Goal: Check status: Check status

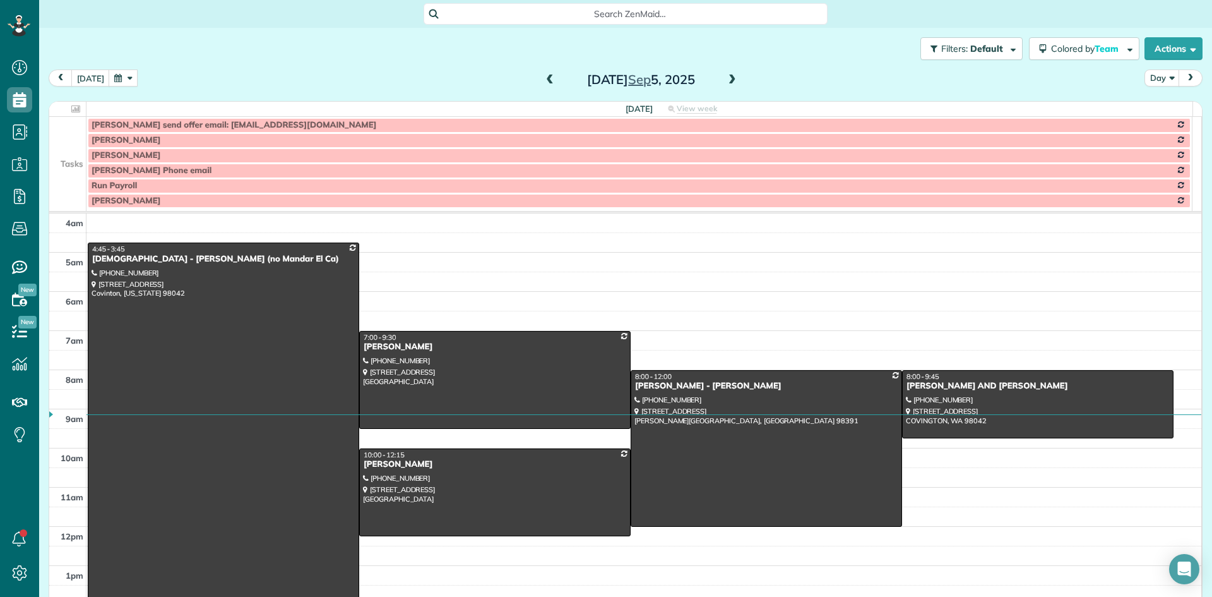
scroll to position [118, 0]
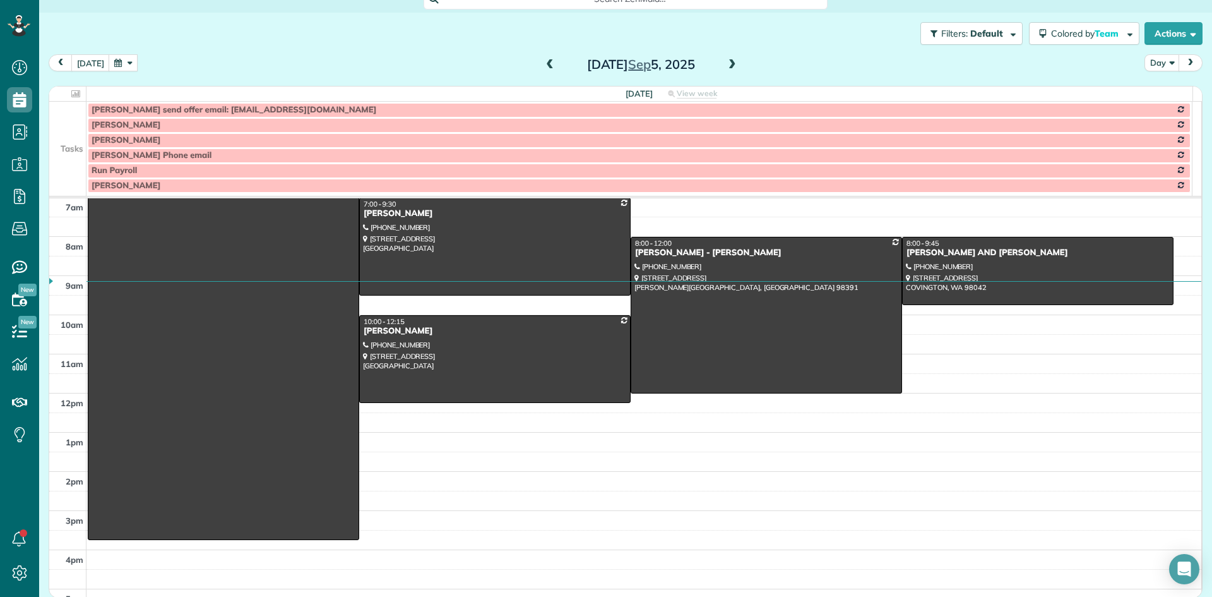
click at [71, 133] on td at bounding box center [67, 140] width 37 height 15
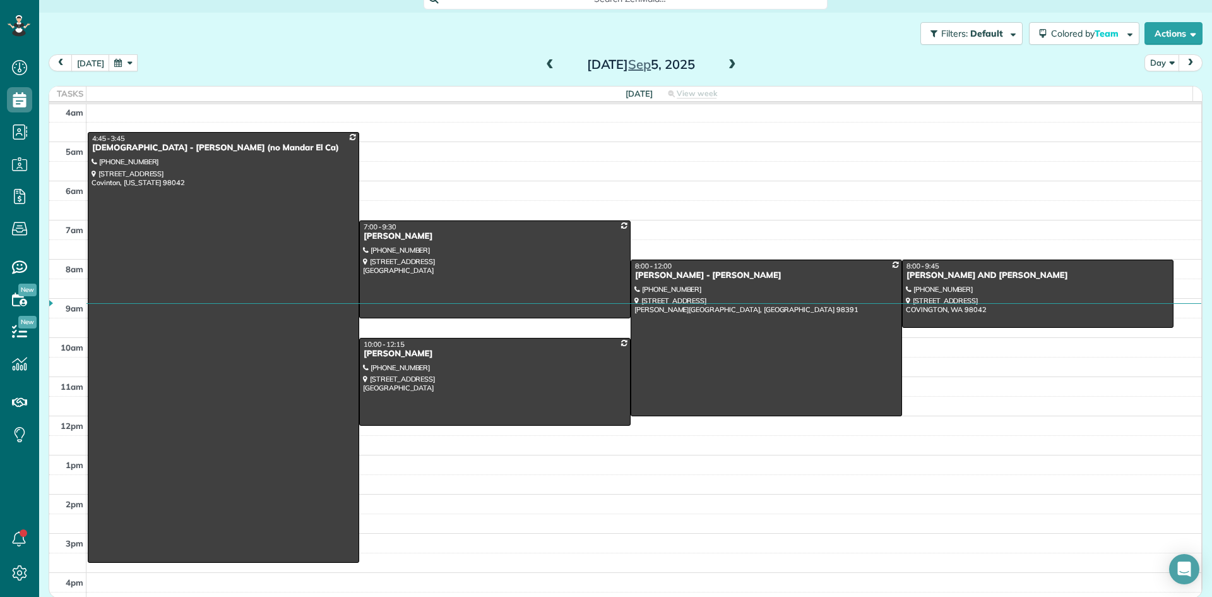
scroll to position [0, 0]
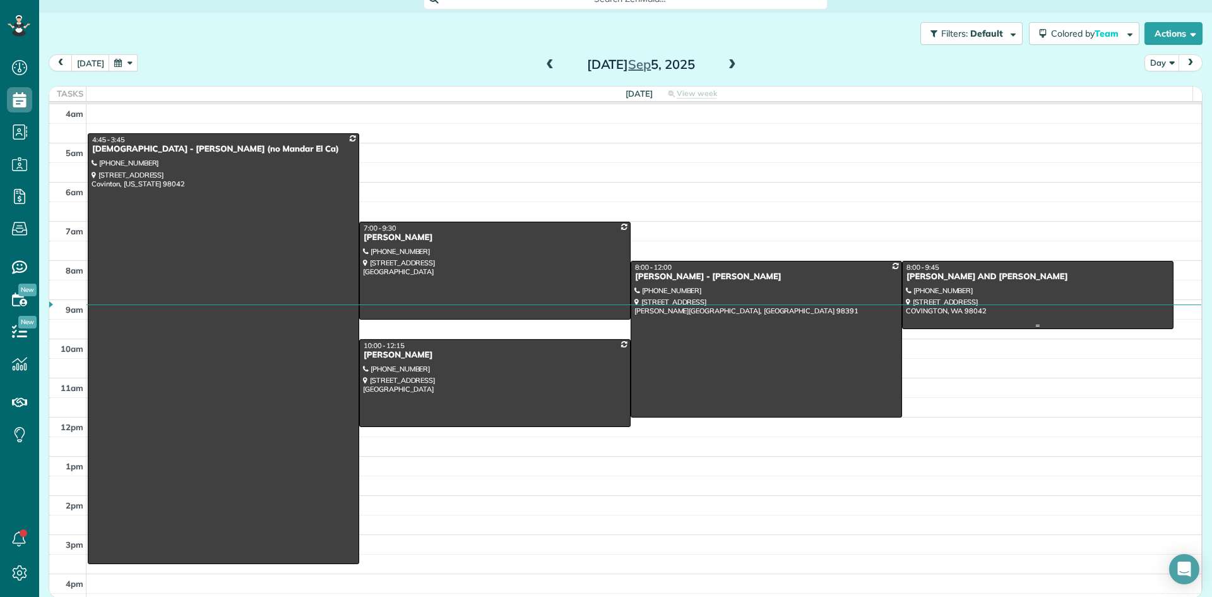
click at [920, 280] on div "[PERSON_NAME] AND [PERSON_NAME]" at bounding box center [1038, 276] width 264 height 11
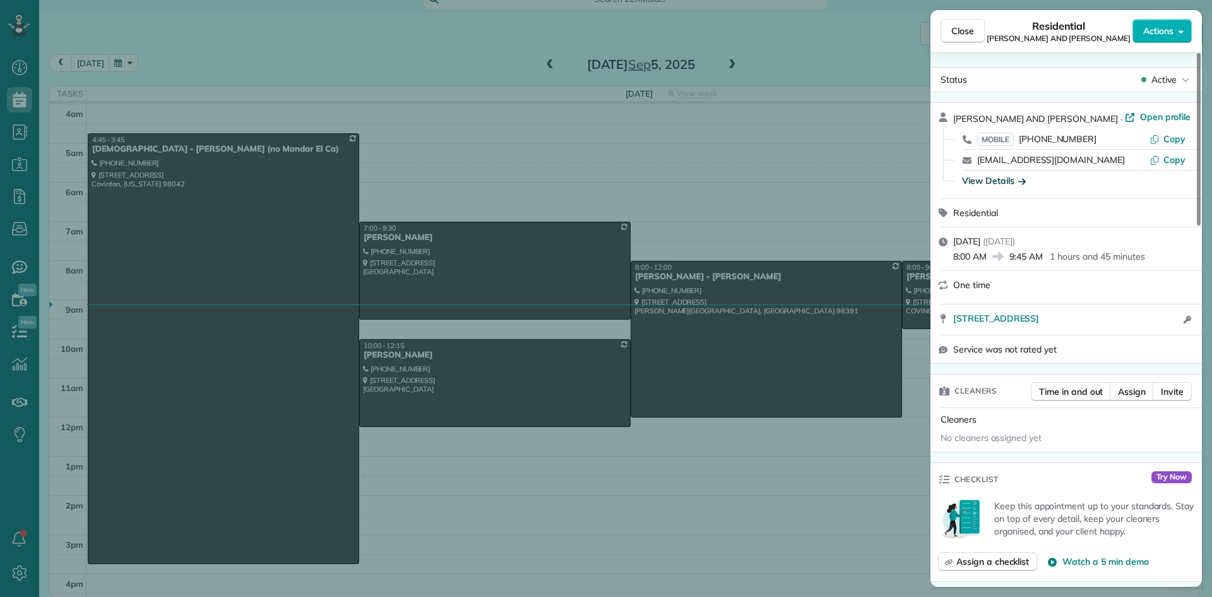
click at [987, 183] on div "View Details" at bounding box center [994, 180] width 64 height 13
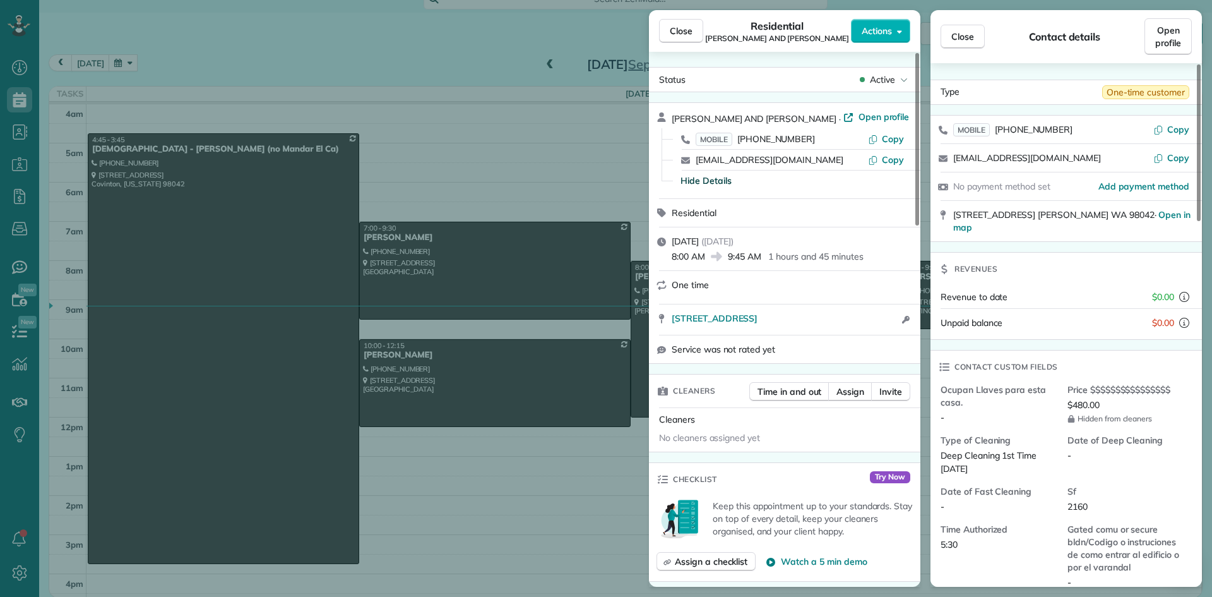
scroll to position [64, 0]
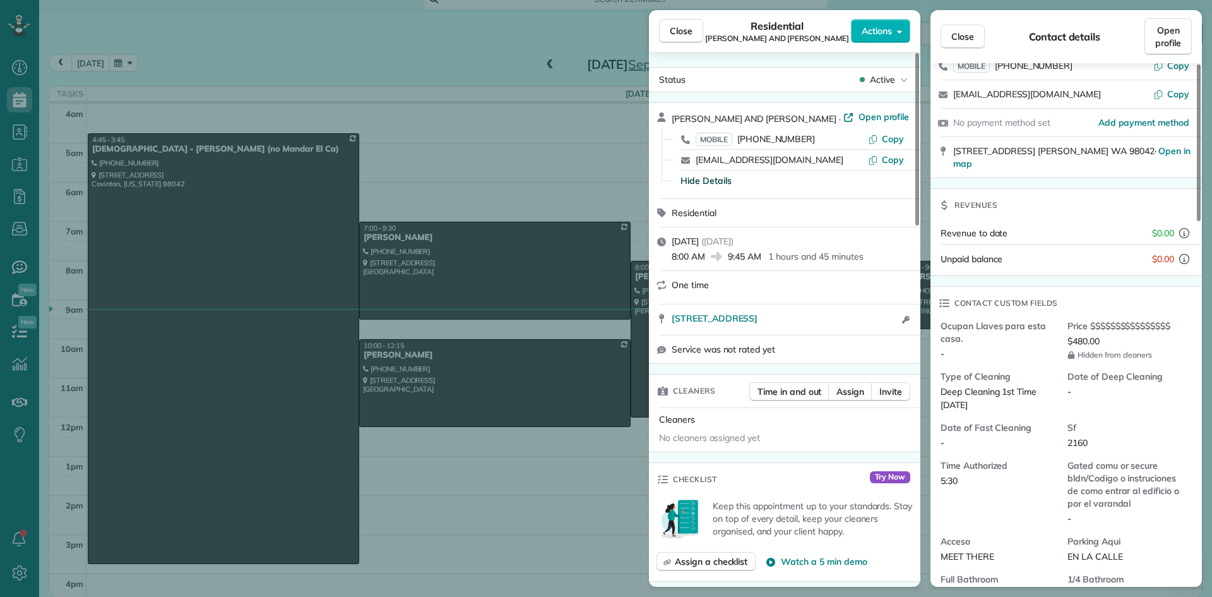
click at [441, 47] on div "Close Residential [PERSON_NAME] AND [PERSON_NAME] Actions Status Active [PERSON…" at bounding box center [606, 298] width 1212 height 597
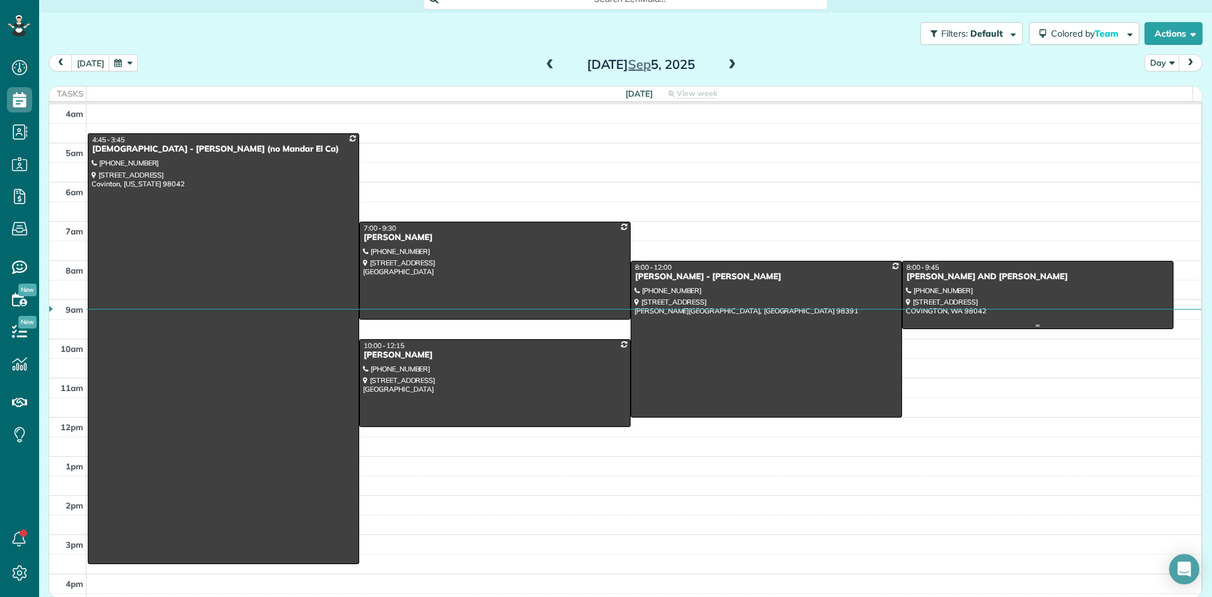
click at [955, 271] on div "[PERSON_NAME] AND [PERSON_NAME]" at bounding box center [1038, 276] width 264 height 11
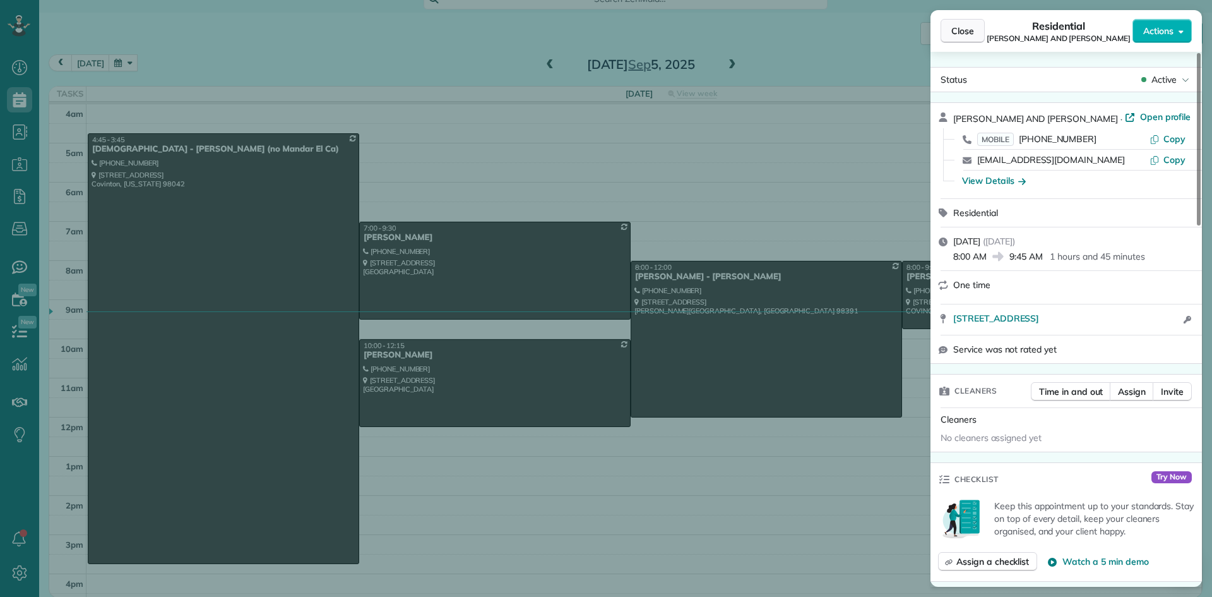
click at [969, 33] on span "Close" at bounding box center [962, 31] width 23 height 13
